Goal: Check status: Check status

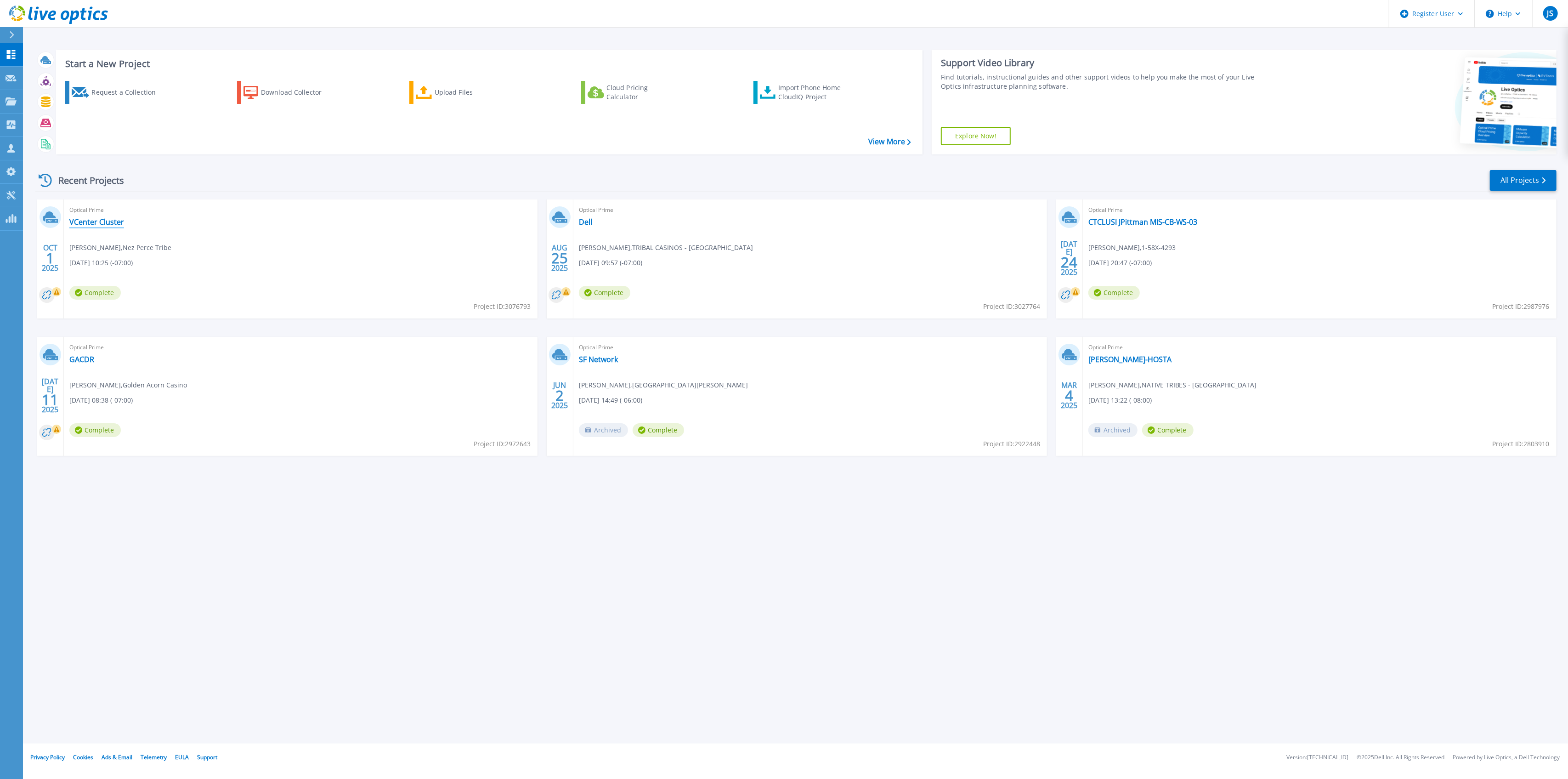
click at [99, 222] on link "VCenter Cluster" at bounding box center [97, 222] width 55 height 9
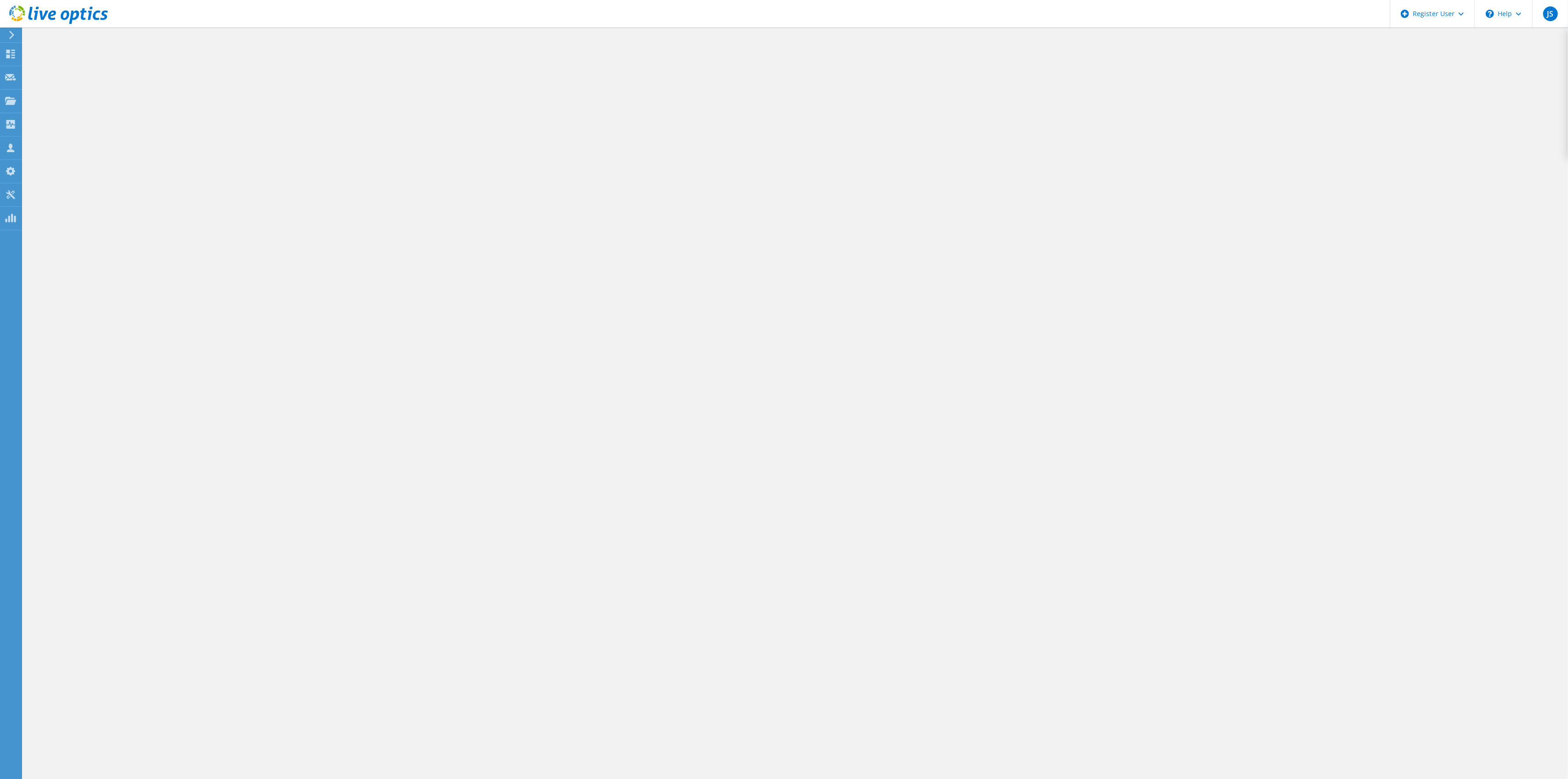
select select "USD"
